Goal: Task Accomplishment & Management: Manage account settings

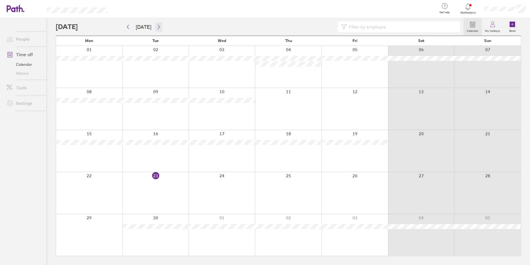
click at [156, 23] on button "button" at bounding box center [159, 26] width 7 height 9
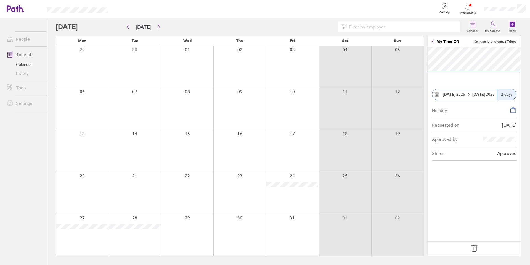
click at [195, 152] on div at bounding box center [187, 151] width 52 height 42
click at [224, 163] on div at bounding box center [240, 151] width 52 height 42
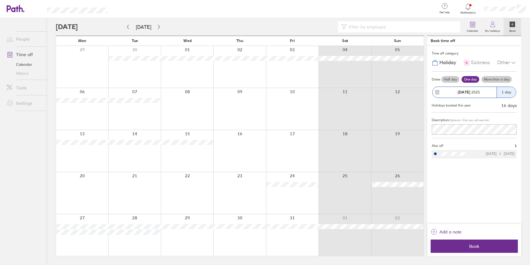
click at [293, 208] on div at bounding box center [292, 193] width 52 height 42
click at [159, 28] on icon "button" at bounding box center [159, 27] width 4 height 4
click at [158, 27] on icon "button" at bounding box center [159, 27] width 2 height 4
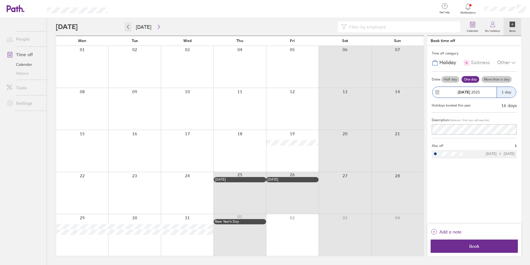
click at [129, 25] on icon "button" at bounding box center [128, 27] width 4 height 4
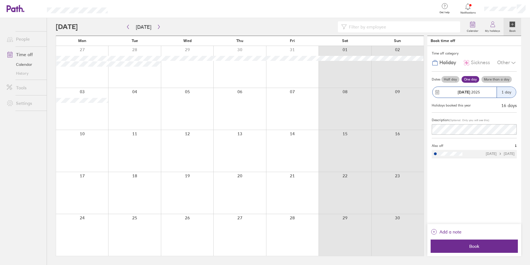
click at [444, 64] on span "Holiday" at bounding box center [448, 63] width 17 height 6
click at [440, 65] on span "Holiday" at bounding box center [448, 63] width 17 height 6
click at [511, 63] on icon at bounding box center [514, 62] width 7 height 7
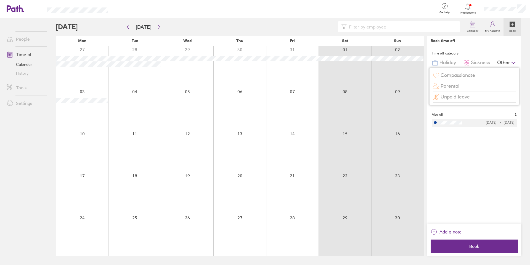
click at [511, 63] on icon at bounding box center [514, 62] width 7 height 7
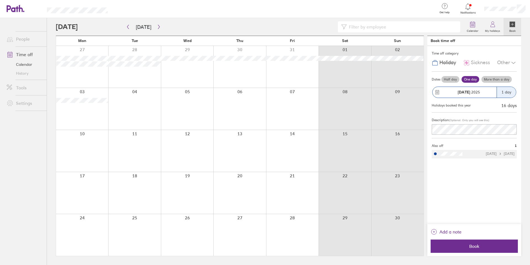
click at [448, 64] on span "Holiday" at bounding box center [448, 63] width 17 height 6
click at [466, 201] on div "Time off category Holiday Sickness Other Dates Half day One day More than a day…" at bounding box center [475, 135] width 94 height 178
click at [27, 66] on link "Calendar" at bounding box center [24, 64] width 44 height 9
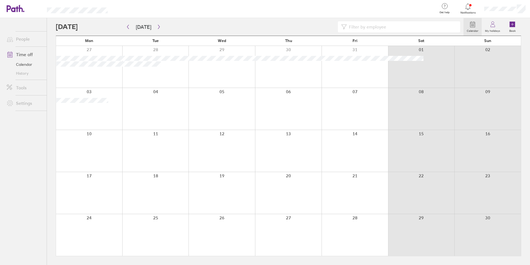
click at [23, 53] on link "Time off" at bounding box center [24, 54] width 44 height 11
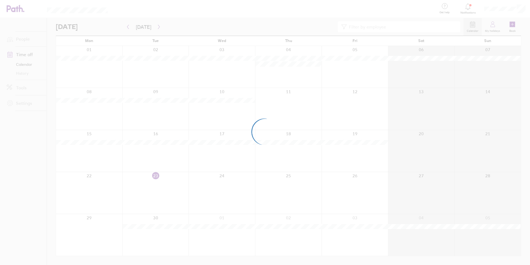
click at [25, 41] on div at bounding box center [265, 132] width 530 height 265
click at [516, 7] on div at bounding box center [265, 132] width 530 height 265
click at [498, 10] on div at bounding box center [265, 132] width 530 height 265
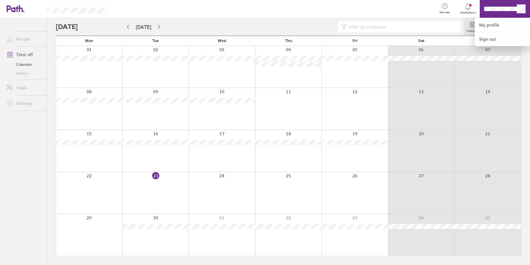
click at [505, 10] on div at bounding box center [265, 132] width 530 height 265
click at [497, 27] on link "My profile" at bounding box center [502, 25] width 55 height 14
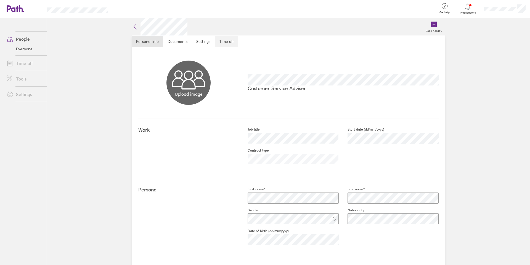
click at [222, 42] on link "Time off" at bounding box center [226, 41] width 23 height 11
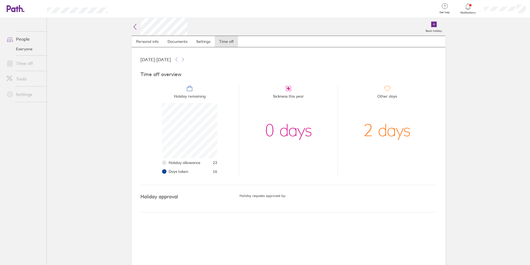
scroll to position [55, 55]
click at [135, 27] on icon at bounding box center [135, 26] width 7 height 7
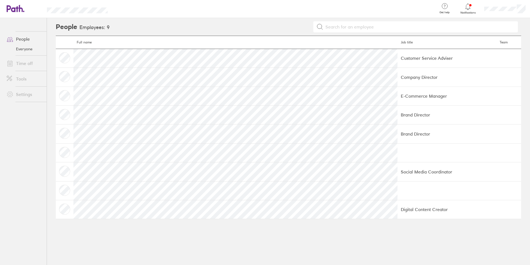
click at [21, 38] on link "People" at bounding box center [24, 38] width 44 height 11
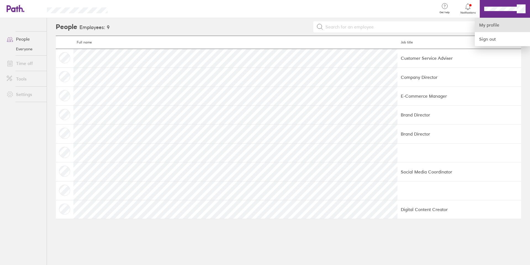
click at [486, 21] on link "My profile" at bounding box center [502, 25] width 55 height 14
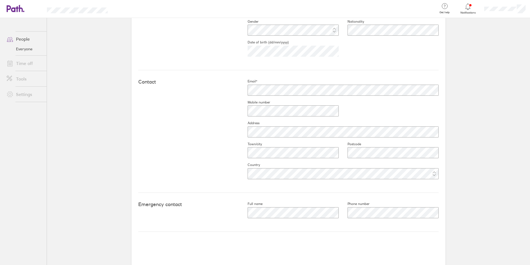
scroll to position [12, 0]
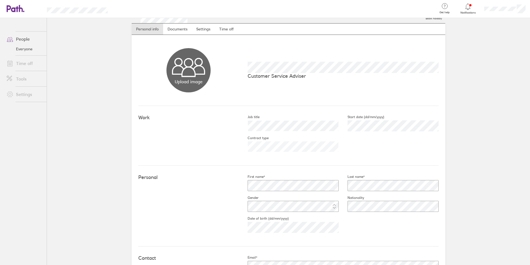
click at [283, 77] on p "Customer Service Adviser" at bounding box center [343, 76] width 191 height 6
click at [297, 77] on p "Customer Service Adviser" at bounding box center [343, 76] width 191 height 6
drag, startPoint x: 311, startPoint y: 79, endPoint x: 222, endPoint y: 71, distance: 89.1
click at [263, 74] on div "Upload image Choose files Customer Service Adviser" at bounding box center [288, 70] width 301 height 71
click at [225, 30] on link "Time off" at bounding box center [226, 28] width 23 height 11
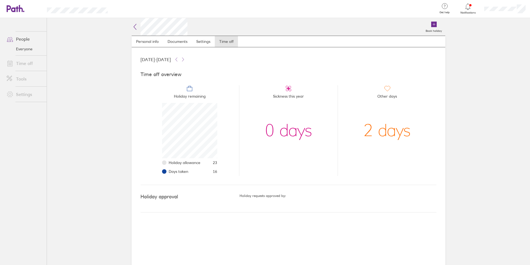
scroll to position [55, 55]
click at [26, 66] on link "Time off" at bounding box center [24, 63] width 44 height 11
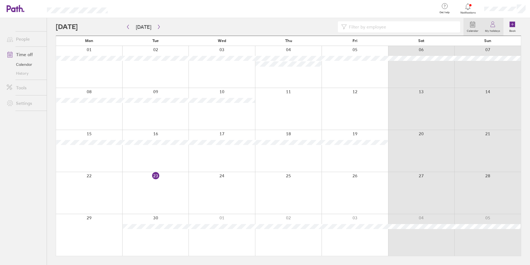
click at [495, 33] on link "My holidays" at bounding box center [493, 27] width 22 height 18
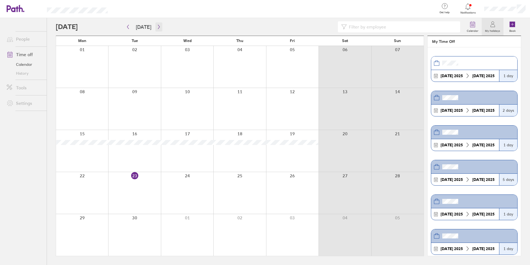
click at [157, 27] on icon "button" at bounding box center [159, 27] width 4 height 4
click at [289, 109] on div at bounding box center [292, 109] width 52 height 42
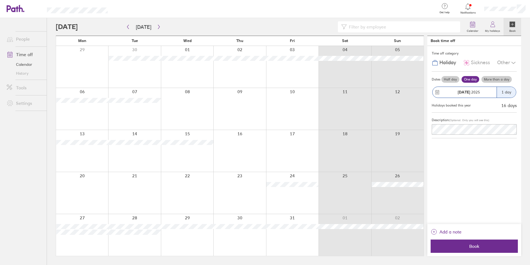
click at [304, 187] on div at bounding box center [292, 193] width 52 height 42
click at [158, 25] on icon "button" at bounding box center [159, 27] width 4 height 4
click at [308, 160] on div at bounding box center [292, 151] width 52 height 42
click at [285, 197] on div at bounding box center [292, 193] width 52 height 42
click at [298, 149] on div at bounding box center [292, 151] width 52 height 42
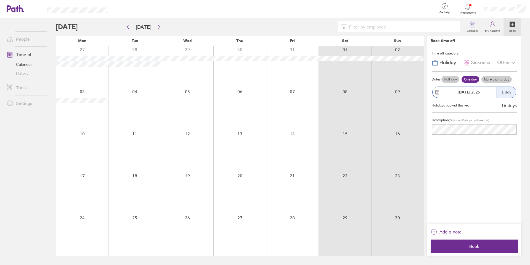
click at [280, 154] on div at bounding box center [292, 151] width 52 height 42
click at [455, 245] on span "Book" at bounding box center [475, 245] width 80 height 5
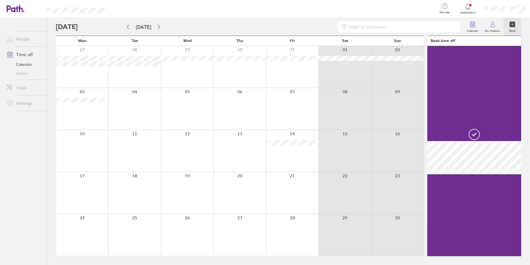
click at [287, 191] on div at bounding box center [292, 193] width 52 height 42
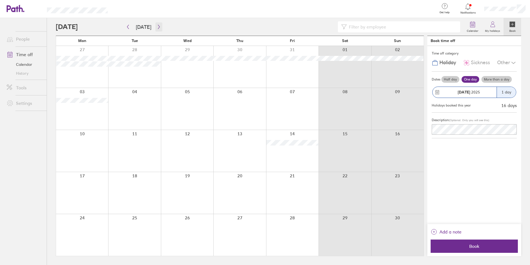
click at [158, 28] on icon "button" at bounding box center [159, 27] width 4 height 4
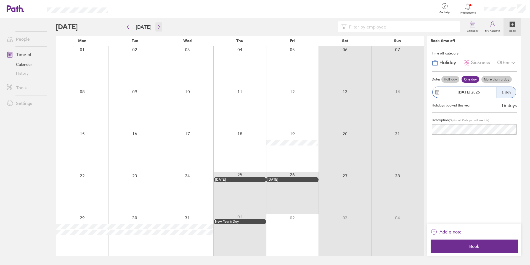
click at [157, 27] on icon "button" at bounding box center [159, 27] width 4 height 4
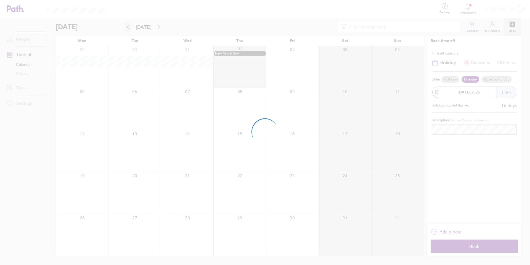
click at [129, 28] on icon "button" at bounding box center [128, 27] width 2 height 4
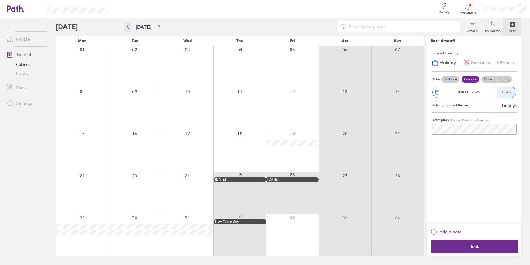
click at [128, 28] on icon "button" at bounding box center [128, 27] width 2 height 4
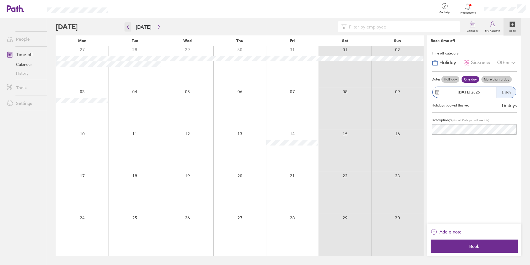
click at [128, 27] on icon "button" at bounding box center [128, 27] width 4 height 4
click at [158, 28] on icon "button" at bounding box center [159, 27] width 4 height 4
click at [158, 28] on icon "button" at bounding box center [159, 27] width 2 height 4
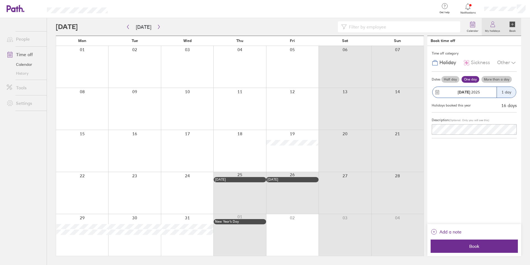
click at [498, 30] on label "My holidays" at bounding box center [493, 30] width 22 height 5
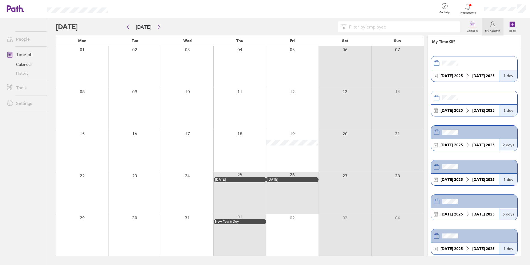
click at [504, 11] on div at bounding box center [505, 9] width 50 height 18
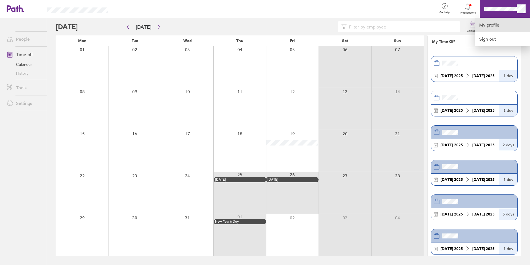
click at [492, 30] on link "My profile" at bounding box center [502, 25] width 55 height 14
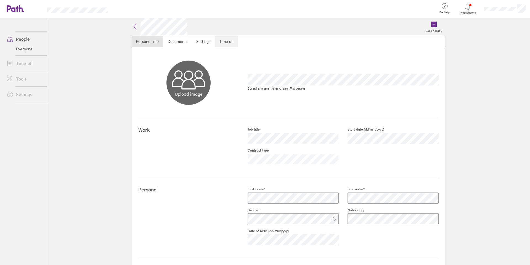
click at [228, 41] on link "Time off" at bounding box center [226, 41] width 23 height 11
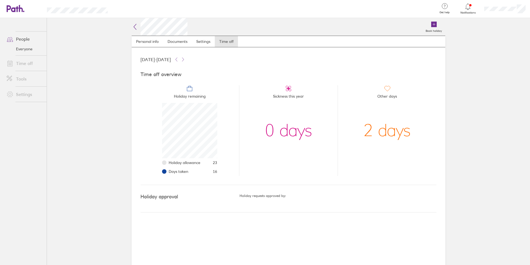
scroll to position [55, 55]
drag, startPoint x: 218, startPoint y: 163, endPoint x: 213, endPoint y: 163, distance: 5.5
click at [213, 163] on li "Holiday remaining Holiday allowance 23 Days taken 16" at bounding box center [190, 130] width 99 height 91
click at [222, 167] on li "Holiday remaining Holiday allowance 23 Days taken 16" at bounding box center [190, 130] width 99 height 91
drag, startPoint x: 219, startPoint y: 173, endPoint x: 210, endPoint y: 163, distance: 12.9
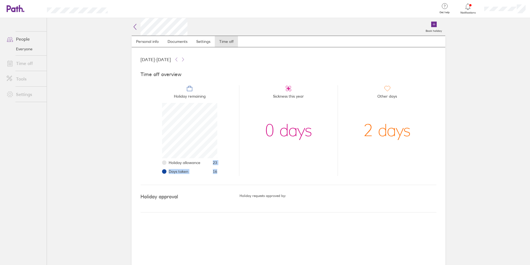
click at [210, 163] on li "Holiday remaining Holiday allowance 23 Days taken 16" at bounding box center [190, 130] width 99 height 91
click at [217, 175] on li "Days taken 16" at bounding box center [193, 171] width 49 height 9
drag, startPoint x: 218, startPoint y: 172, endPoint x: 212, endPoint y: 163, distance: 10.7
click at [212, 163] on li "Holiday remaining Holiday allowance 23 Days taken 16" at bounding box center [190, 130] width 99 height 91
click at [206, 177] on div "Time off overview Holiday remaining Holiday allowance 23 Days taken 16 Sickness…" at bounding box center [289, 124] width 296 height 122
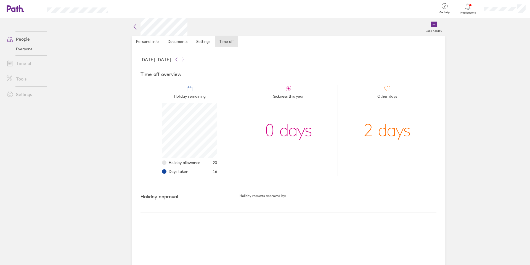
click at [219, 164] on li "Holiday remaining Holiday allowance 23 Days taken 16" at bounding box center [190, 130] width 99 height 91
drag, startPoint x: 219, startPoint y: 164, endPoint x: 213, endPoint y: 163, distance: 5.6
click at [213, 163] on li "Holiday remaining Holiday allowance 23 Days taken 16" at bounding box center [190, 130] width 99 height 91
click at [223, 172] on li "Holiday remaining Holiday allowance 23 Days taken 16" at bounding box center [190, 130] width 99 height 91
drag, startPoint x: 224, startPoint y: 174, endPoint x: 184, endPoint y: 169, distance: 40.1
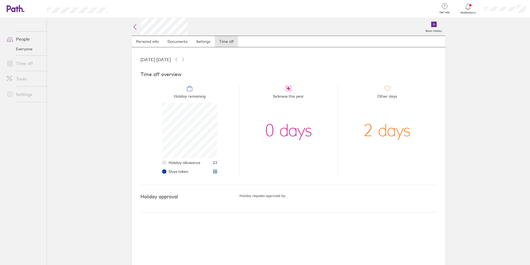
click at [193, 169] on li "Holiday remaining Holiday allowance 23 Days taken 16" at bounding box center [190, 130] width 99 height 91
click at [226, 183] on div "Time off overview Holiday remaining Holiday allowance 23 Days taken 16 Sickness…" at bounding box center [289, 124] width 296 height 122
drag, startPoint x: 221, startPoint y: 171, endPoint x: 162, endPoint y: 158, distance: 60.5
click at [162, 158] on li "Holiday remaining Holiday allowance 23 Days taken 16" at bounding box center [190, 130] width 99 height 91
click at [219, 170] on li "Holiday remaining Holiday allowance 23 Days taken 16" at bounding box center [190, 130] width 99 height 91
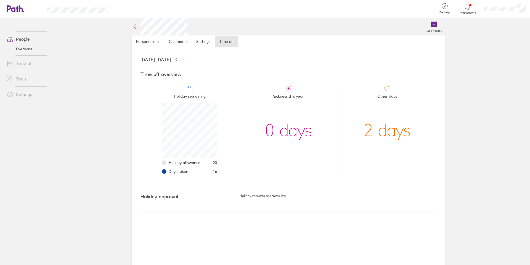
click at [500, 13] on div at bounding box center [505, 9] width 50 height 18
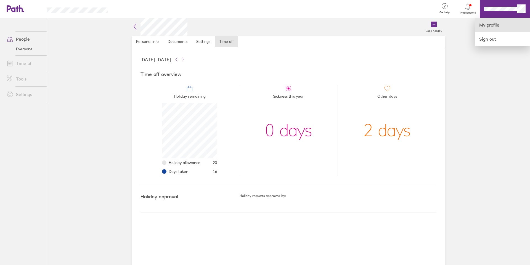
click at [490, 29] on link "My profile" at bounding box center [502, 25] width 55 height 14
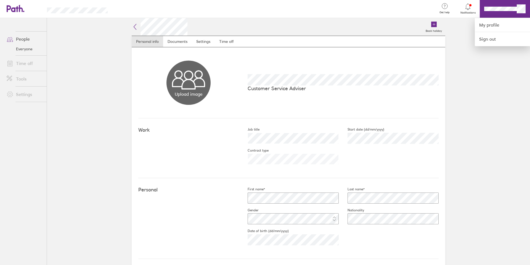
click at [28, 65] on div at bounding box center [265, 132] width 530 height 265
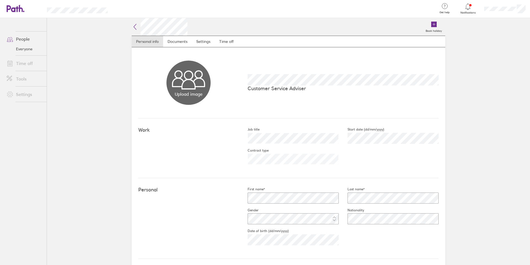
click at [30, 63] on link "Time off" at bounding box center [24, 63] width 44 height 11
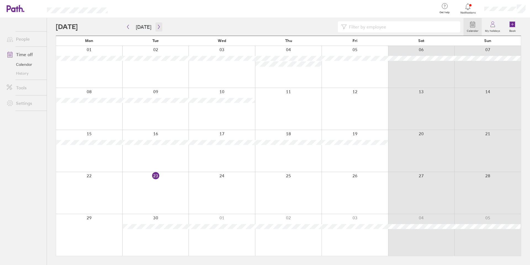
click at [156, 29] on button "button" at bounding box center [159, 26] width 7 height 9
click at [157, 28] on icon "button" at bounding box center [159, 27] width 4 height 4
click at [370, 199] on div at bounding box center [355, 193] width 67 height 42
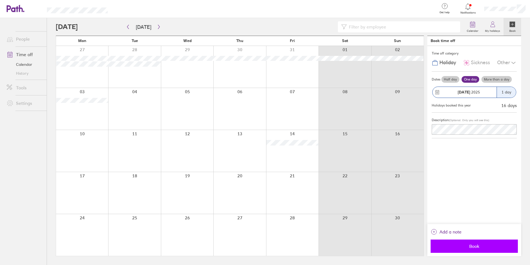
click at [495, 250] on button "Book" at bounding box center [474, 245] width 87 height 13
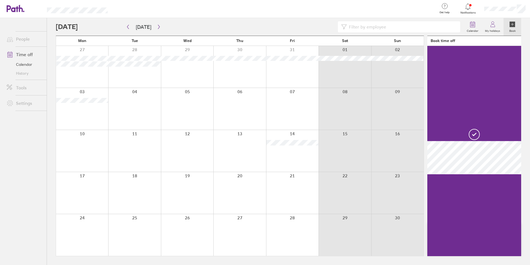
click at [205, 166] on div at bounding box center [187, 151] width 52 height 42
click at [157, 26] on icon "button" at bounding box center [159, 27] width 4 height 4
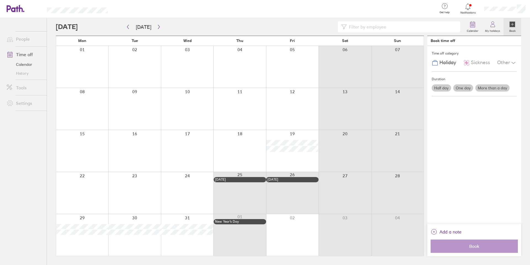
click at [95, 244] on div at bounding box center [82, 235] width 52 height 42
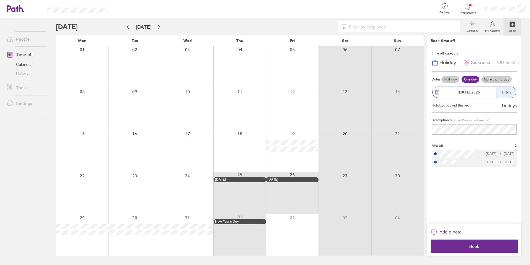
click at [229, 16] on div at bounding box center [275, 9] width 317 height 18
